Goal: Find specific page/section: Find specific page/section

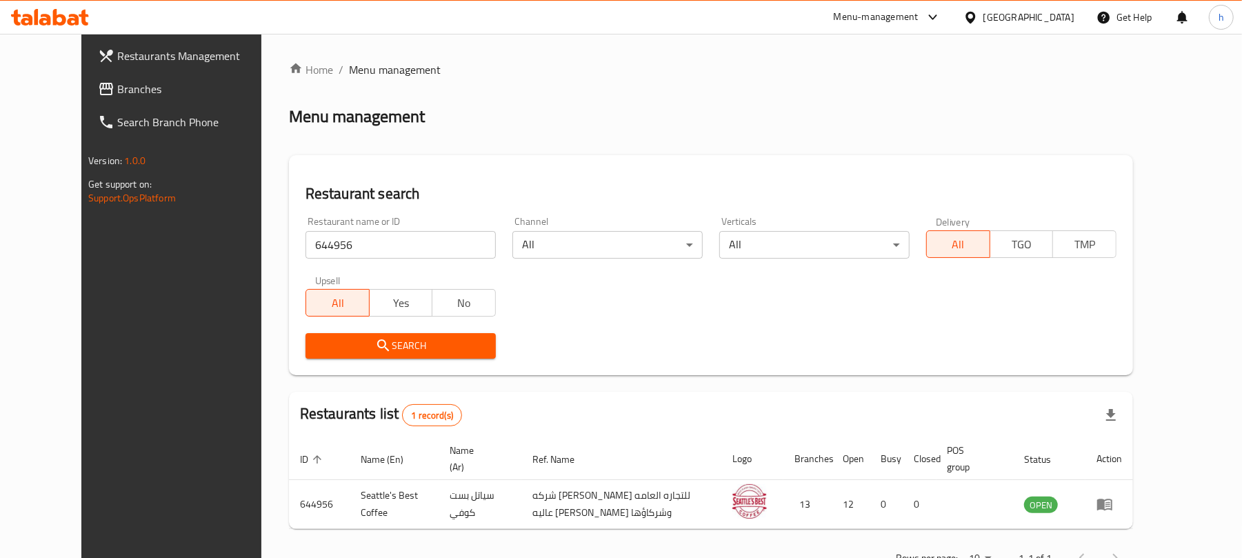
click at [1055, 19] on div "[GEOGRAPHIC_DATA]" at bounding box center [1029, 17] width 91 height 15
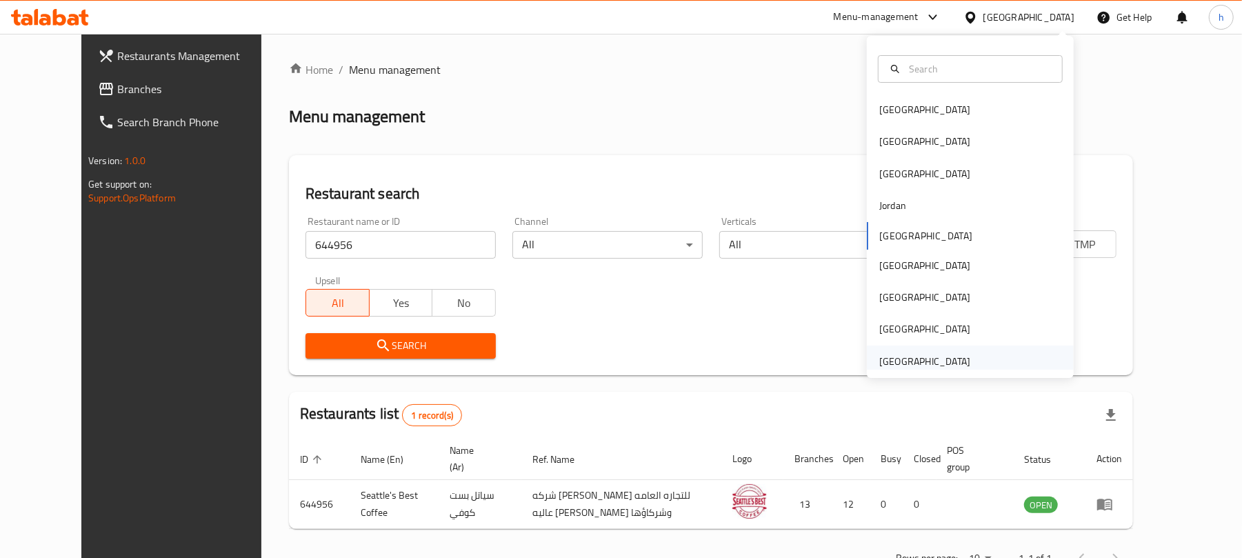
click at [913, 364] on div "[GEOGRAPHIC_DATA]" at bounding box center [925, 361] width 91 height 15
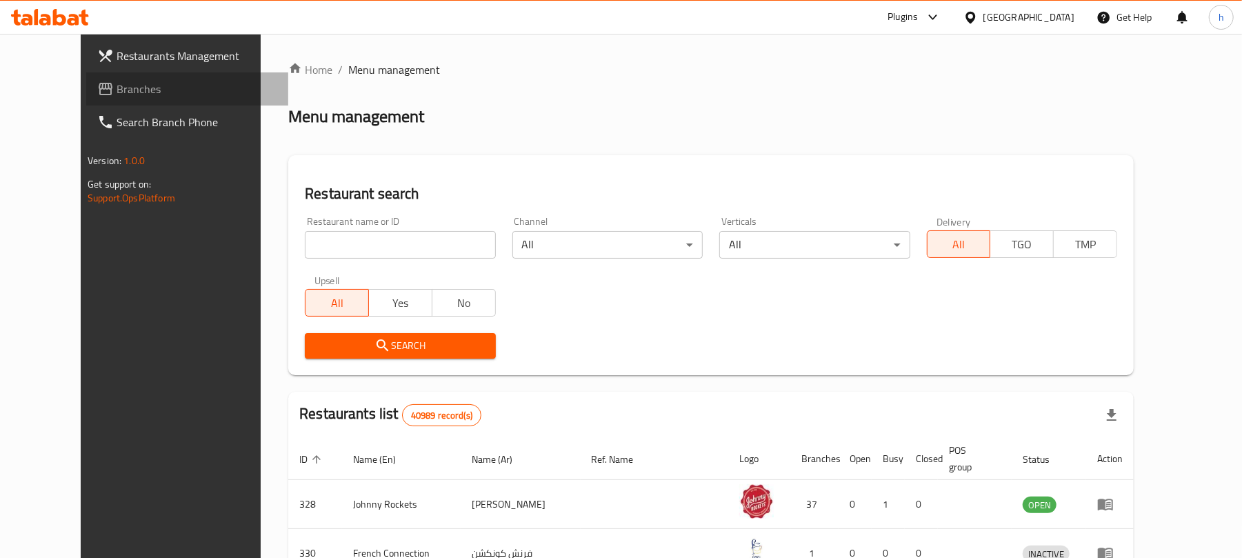
click at [117, 88] on span "Branches" at bounding box center [197, 89] width 161 height 17
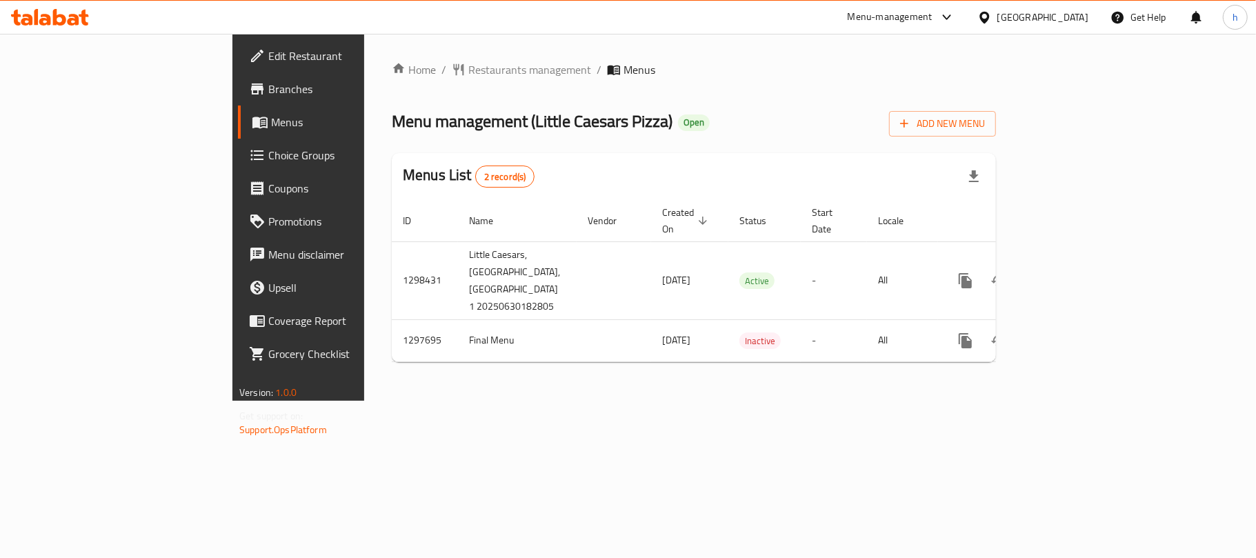
click at [1054, 14] on div "[GEOGRAPHIC_DATA]" at bounding box center [1043, 17] width 91 height 15
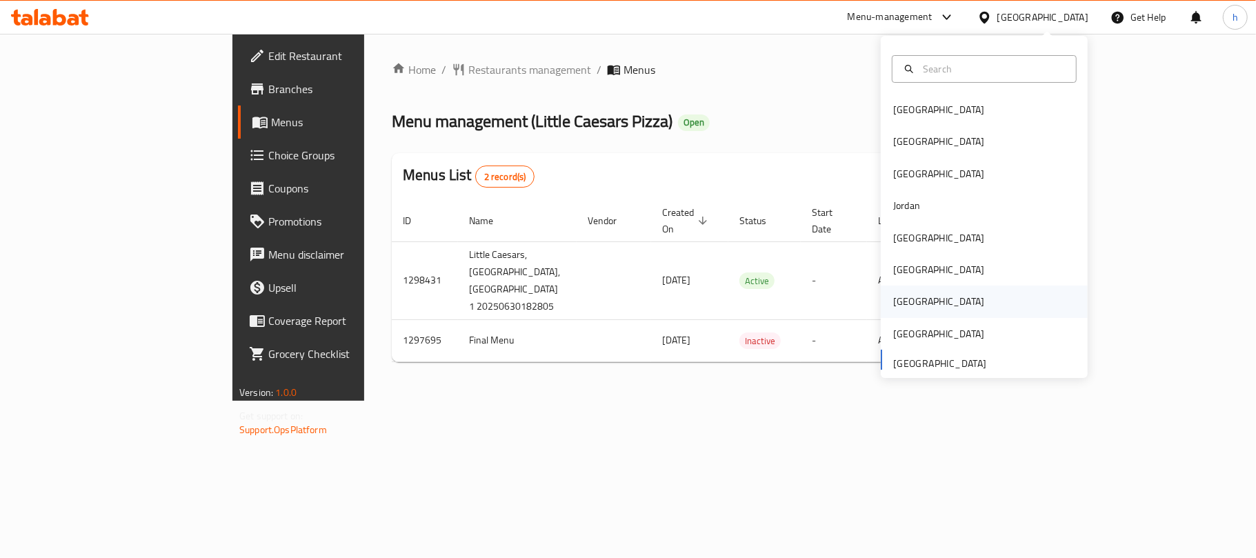
click at [900, 298] on div "[GEOGRAPHIC_DATA]" at bounding box center [938, 301] width 91 height 15
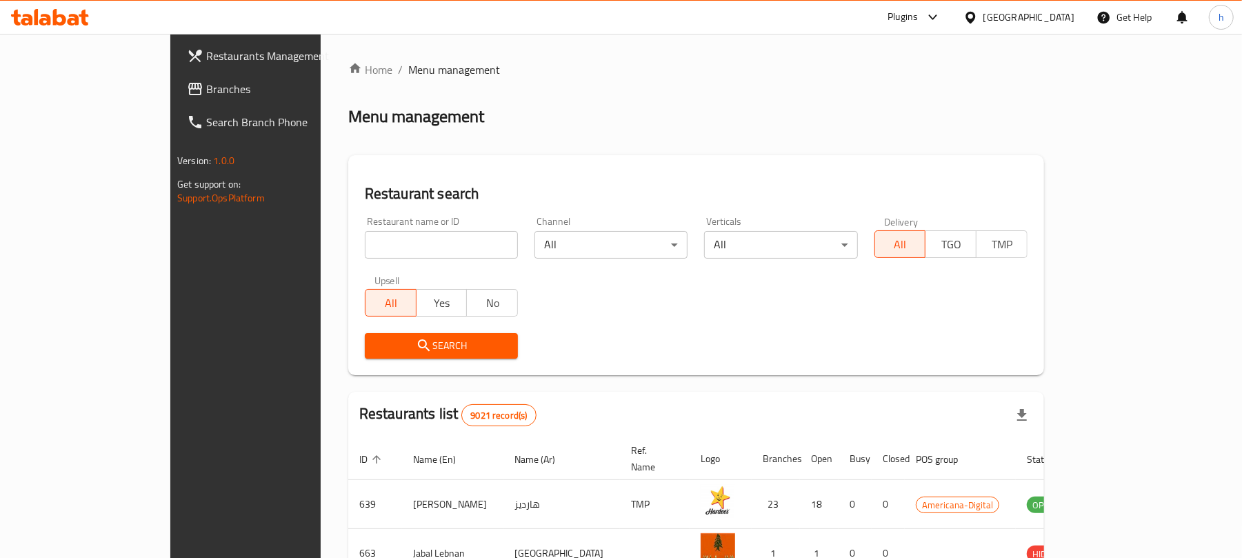
click at [206, 81] on span "Branches" at bounding box center [286, 89] width 161 height 17
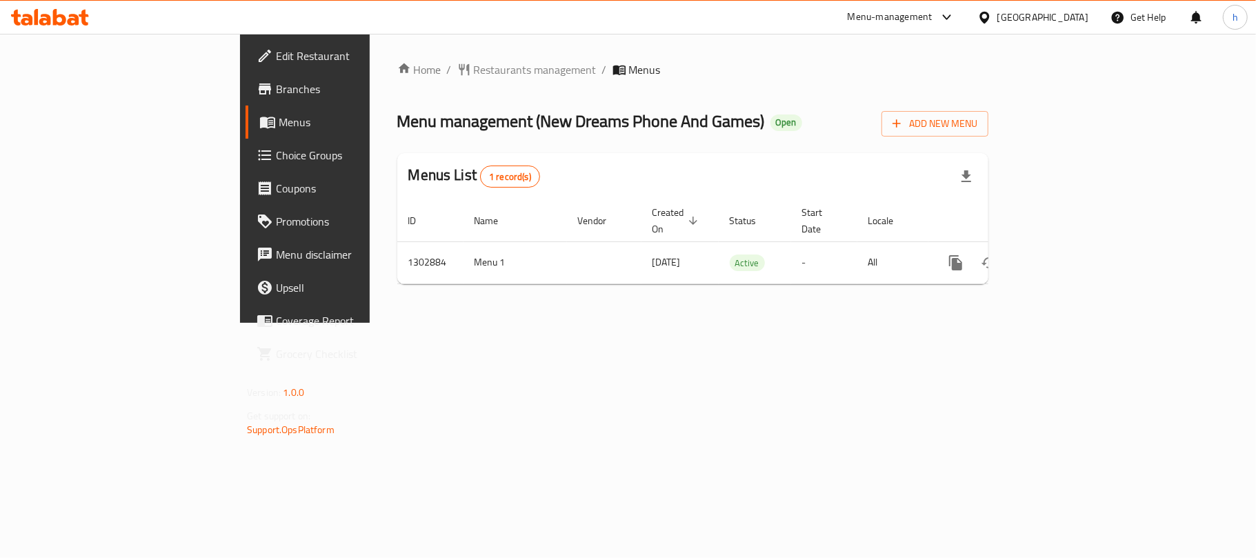
click at [605, 81] on div "Home / Restaurants management / Menus Menu management ( New Dreams Phone And Ga…" at bounding box center [692, 178] width 591 height 234
click at [1069, 14] on div "[GEOGRAPHIC_DATA]" at bounding box center [1043, 17] width 91 height 15
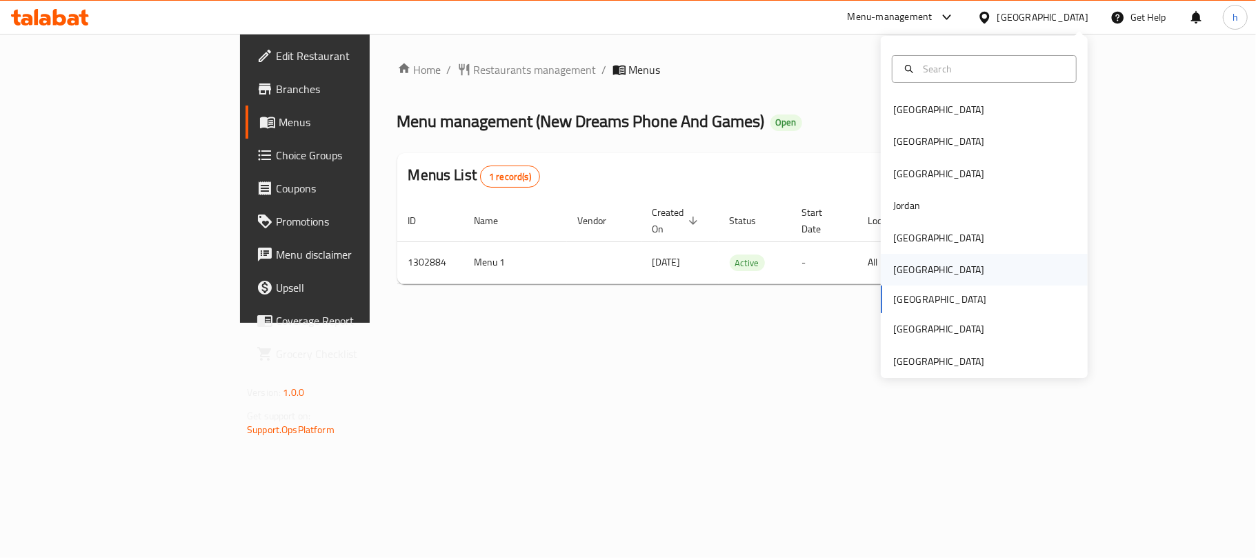
click at [897, 269] on div "[GEOGRAPHIC_DATA]" at bounding box center [938, 269] width 91 height 15
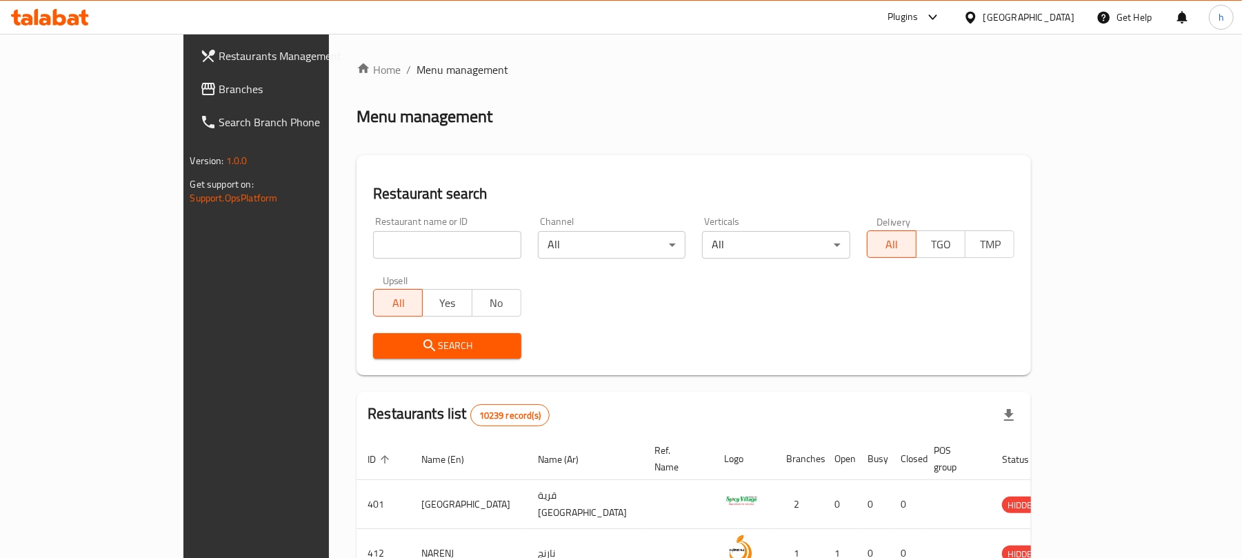
click at [219, 88] on span "Branches" at bounding box center [299, 89] width 161 height 17
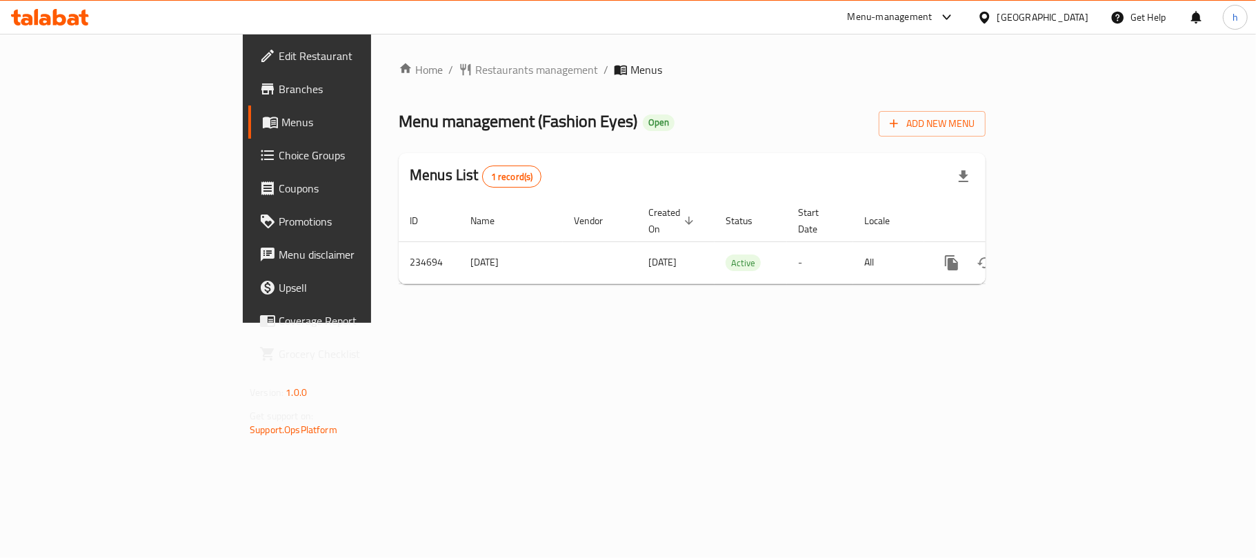
click at [1082, 15] on div "[GEOGRAPHIC_DATA]" at bounding box center [1043, 17] width 91 height 15
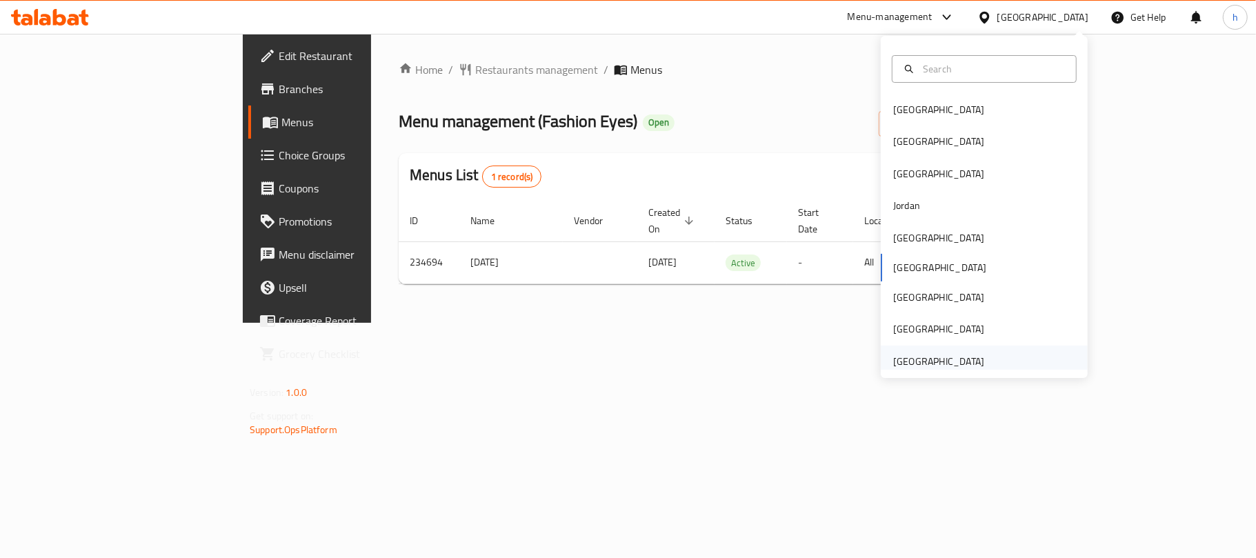
click at [973, 359] on div "[GEOGRAPHIC_DATA]" at bounding box center [938, 362] width 113 height 32
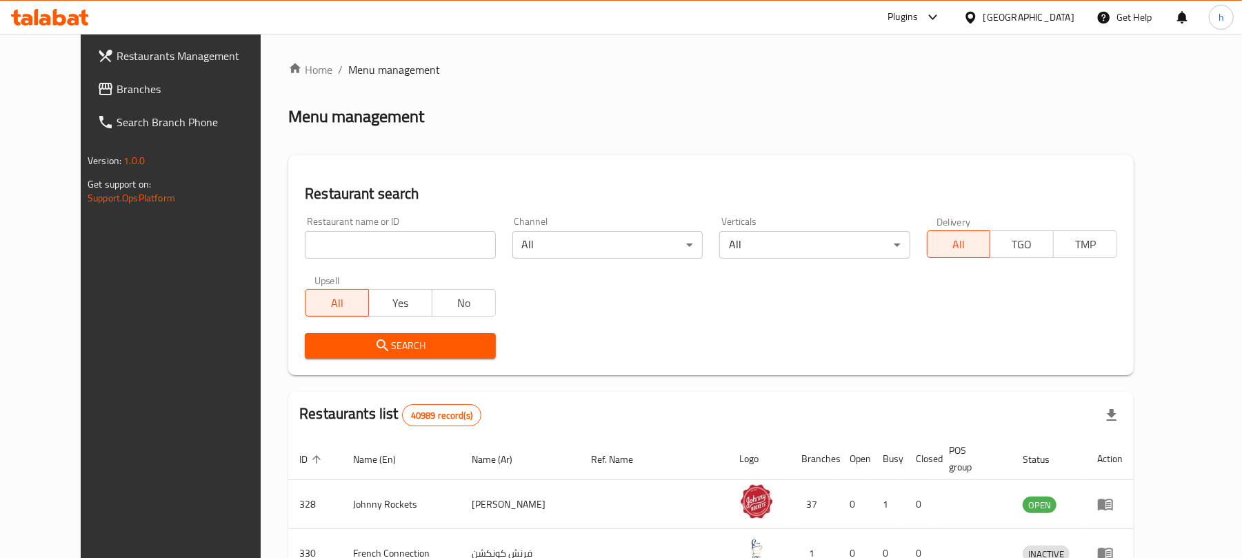
click at [117, 90] on span "Branches" at bounding box center [197, 89] width 161 height 17
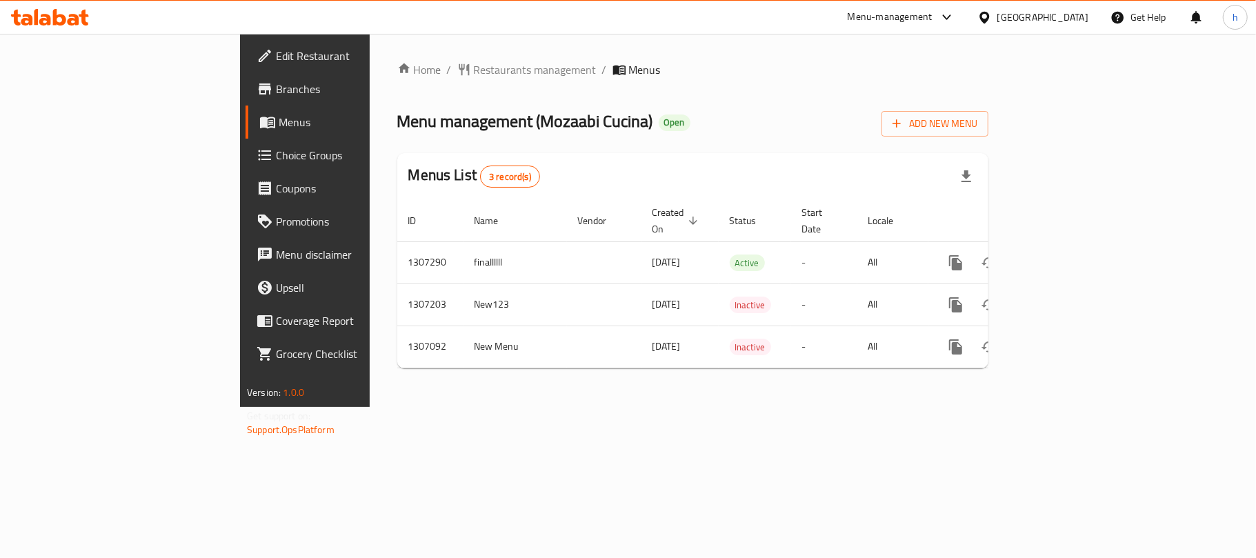
click at [1032, 12] on div "[GEOGRAPHIC_DATA]" at bounding box center [1043, 17] width 91 height 15
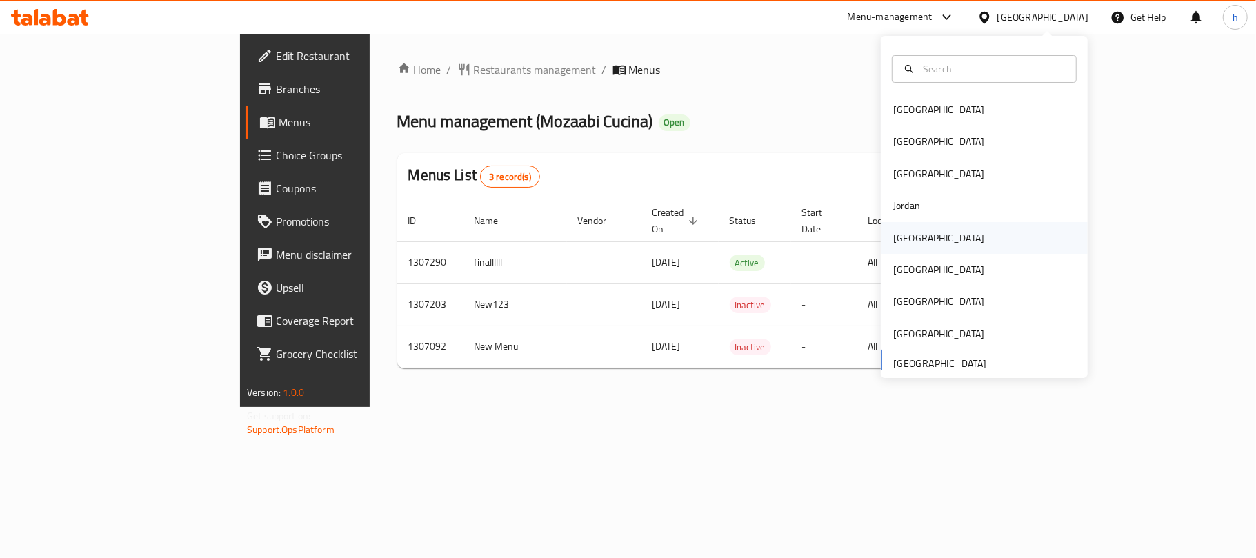
click at [908, 236] on div "[GEOGRAPHIC_DATA]" at bounding box center [938, 237] width 91 height 15
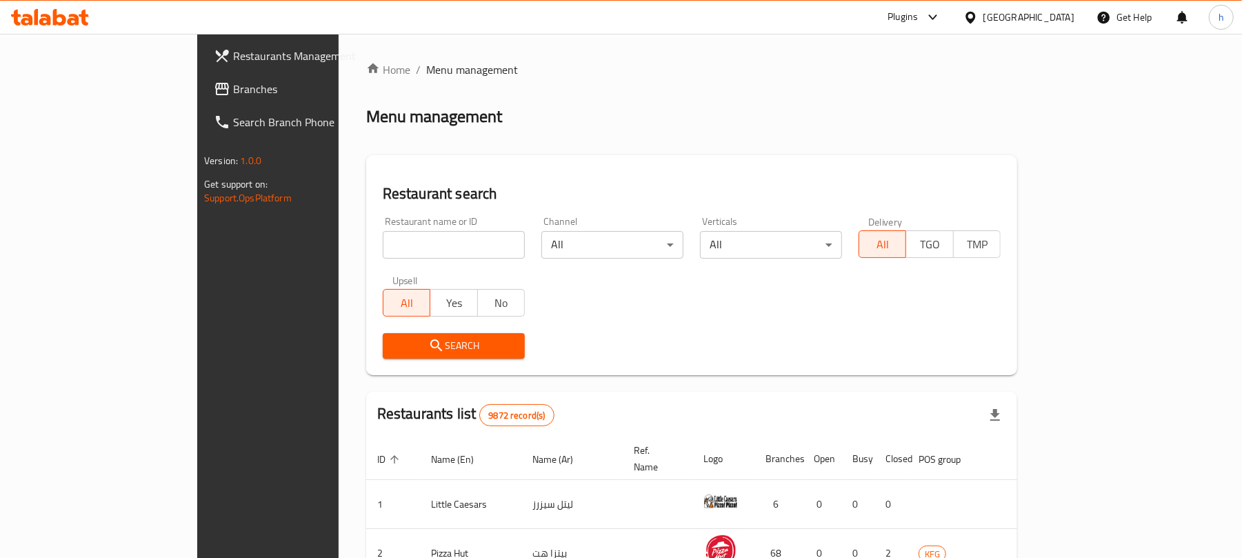
click at [233, 95] on span "Branches" at bounding box center [313, 89] width 161 height 17
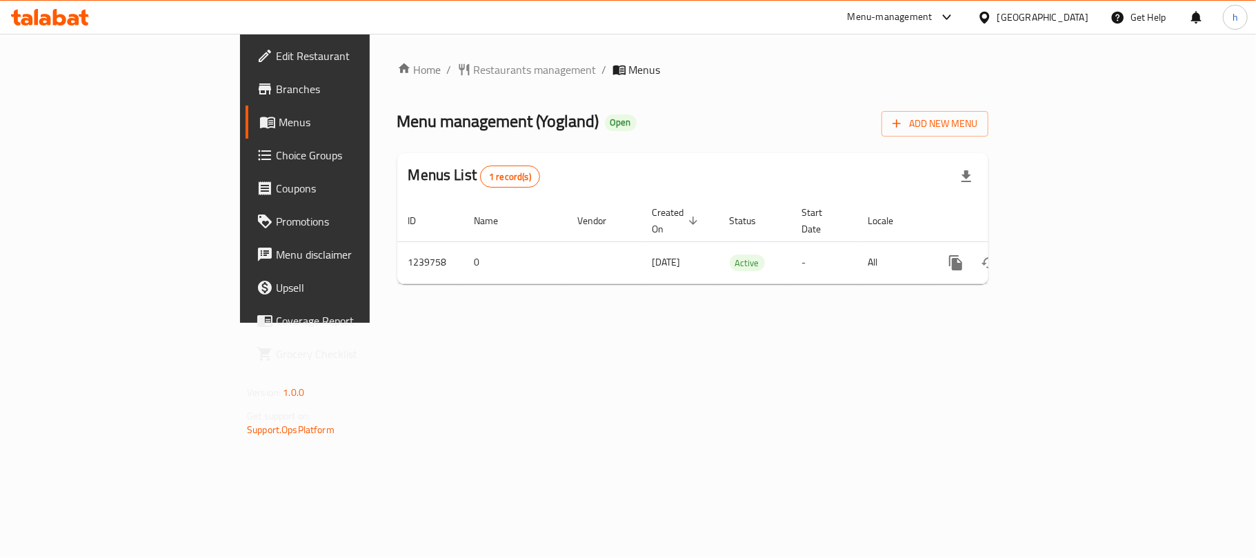
click at [1075, 12] on div "[GEOGRAPHIC_DATA]" at bounding box center [1043, 17] width 91 height 15
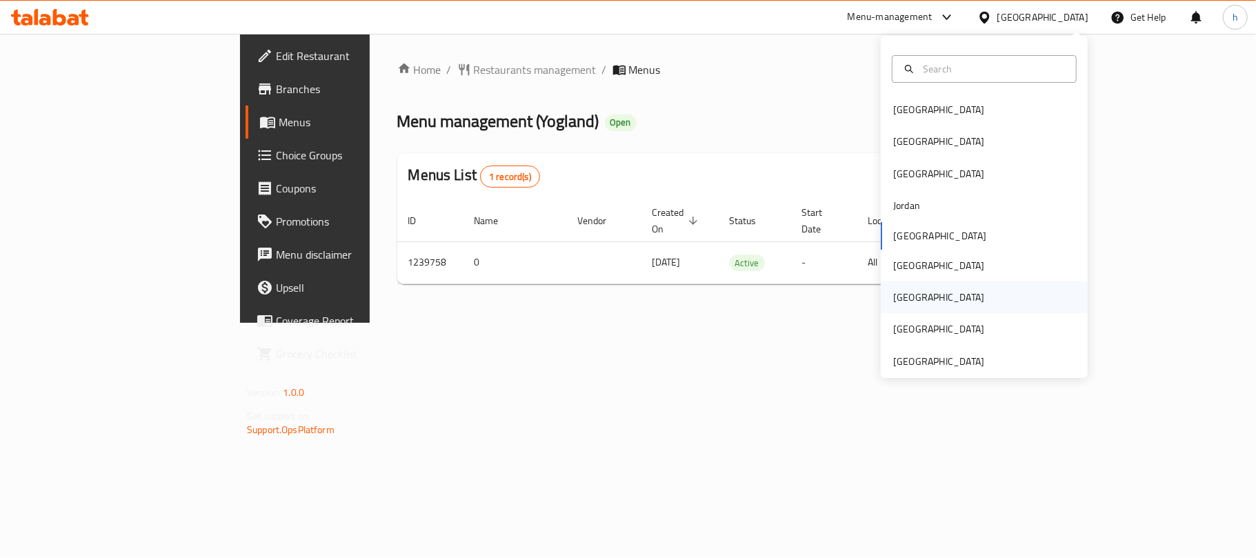
click at [933, 292] on div "Qatar" at bounding box center [984, 297] width 207 height 32
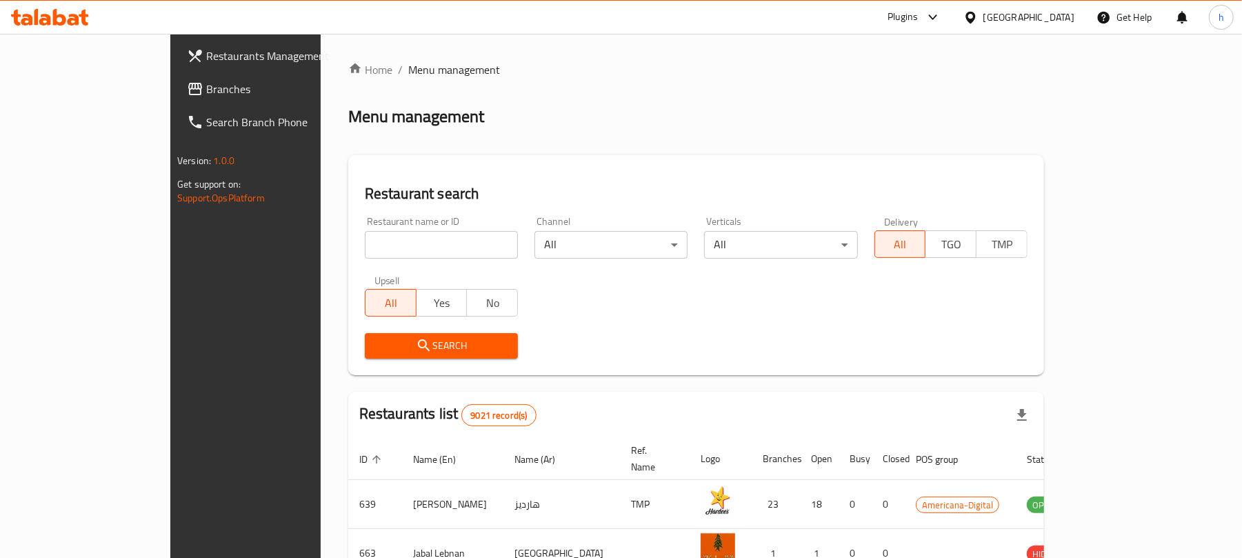
click at [365, 255] on input "search" at bounding box center [441, 245] width 153 height 28
click at [206, 86] on span "Branches" at bounding box center [286, 89] width 161 height 17
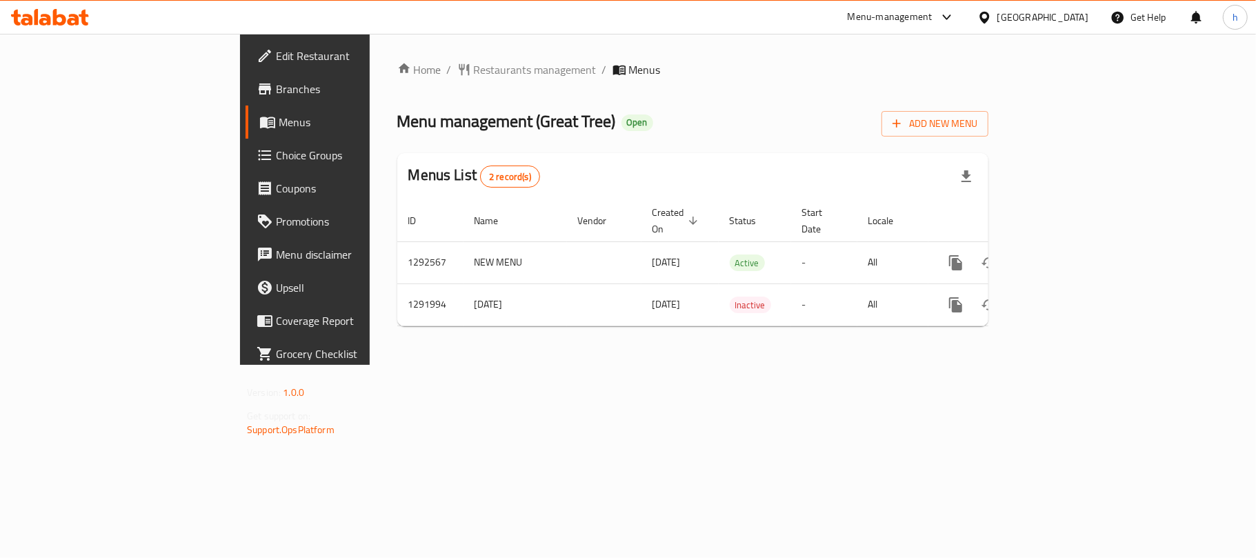
click at [998, 25] on div at bounding box center [988, 17] width 20 height 15
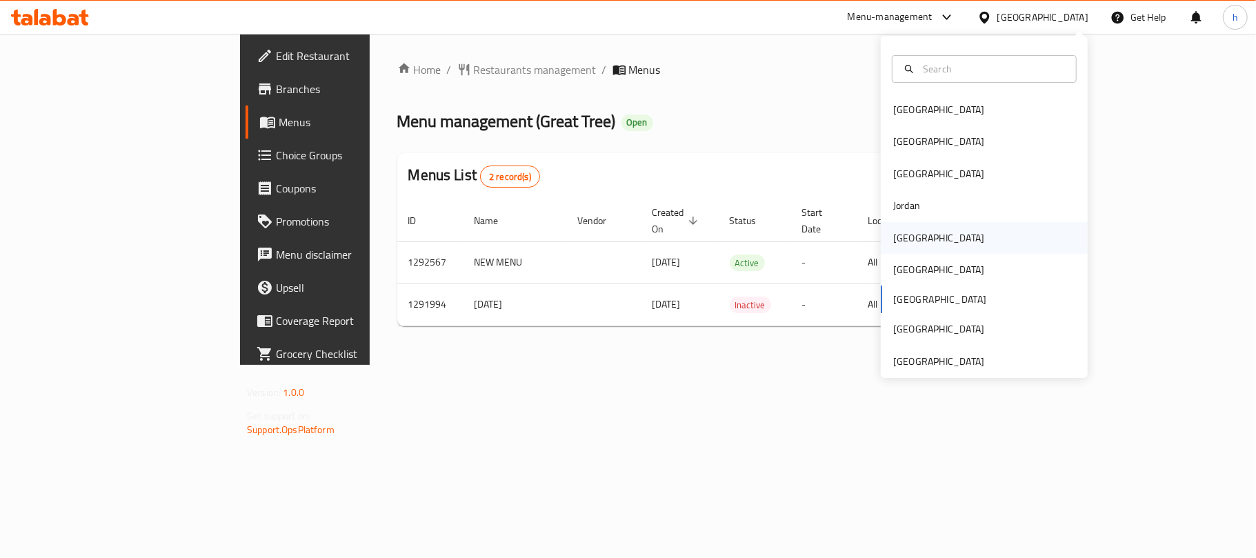
click at [893, 244] on div "[GEOGRAPHIC_DATA]" at bounding box center [938, 237] width 91 height 15
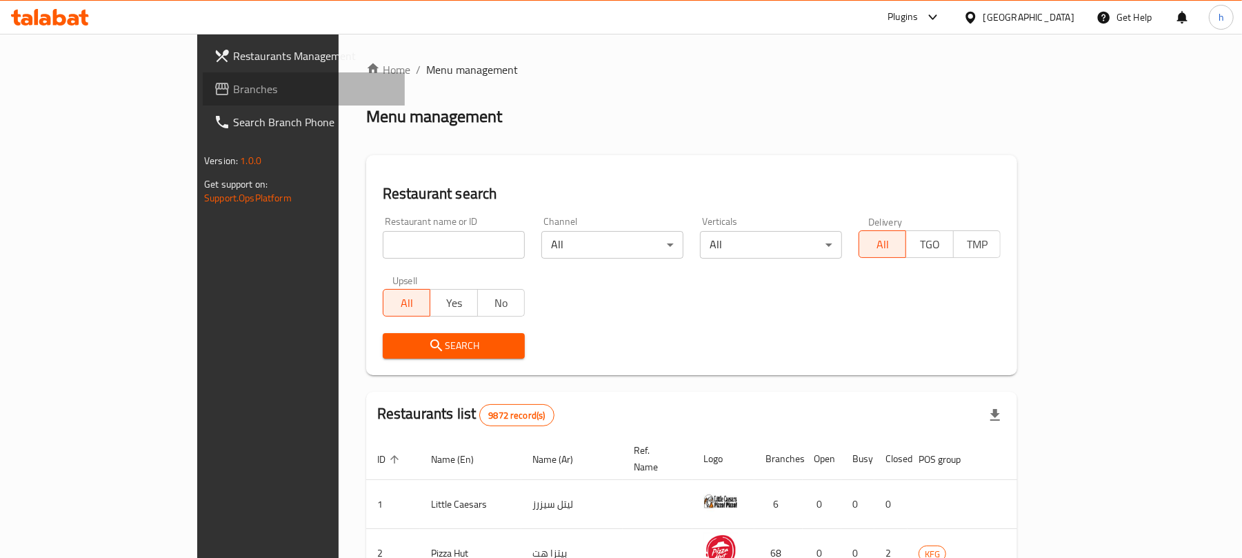
click at [233, 88] on span "Branches" at bounding box center [313, 89] width 161 height 17
